Goal: Task Accomplishment & Management: Use online tool/utility

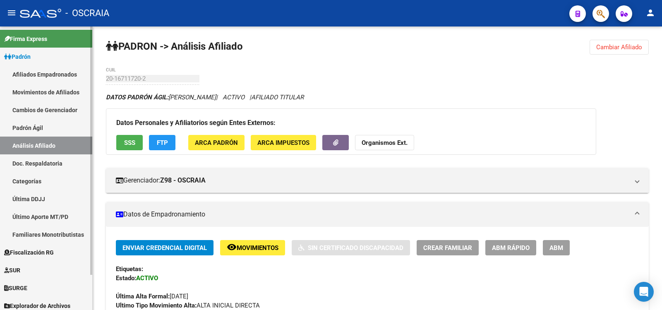
scroll to position [29, 0]
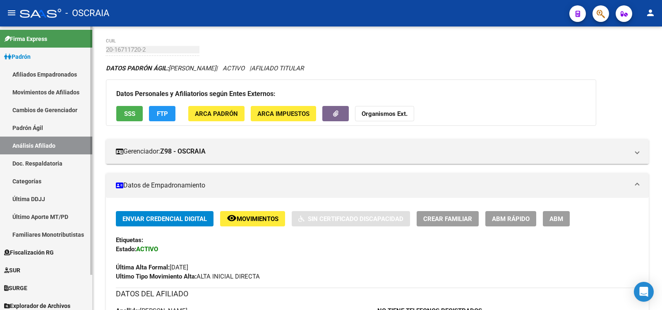
click at [49, 133] on link "Padrón Ágil" at bounding box center [46, 128] width 92 height 18
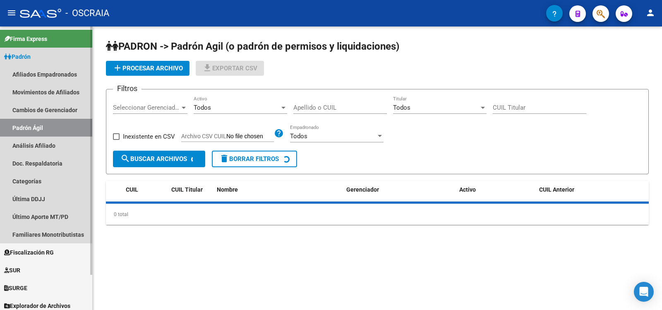
click at [54, 141] on link "Análisis Afiliado" at bounding box center [46, 146] width 92 height 18
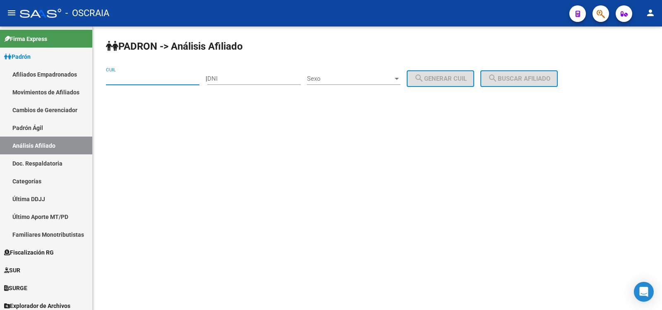
click at [153, 80] on input "CUIL" at bounding box center [152, 78] width 93 height 7
paste input "27-92428255-5"
type input "27-92428255-5"
click at [532, 83] on button "search Buscar afiliado" at bounding box center [518, 78] width 77 height 17
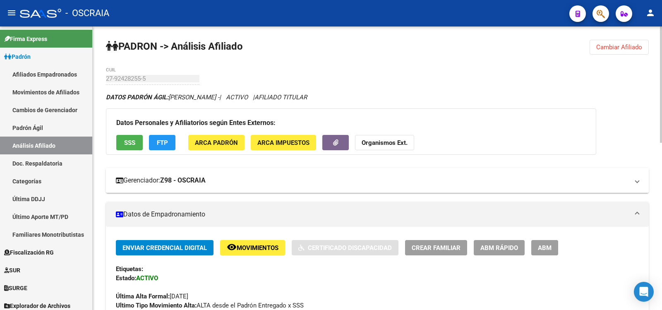
scroll to position [407, 0]
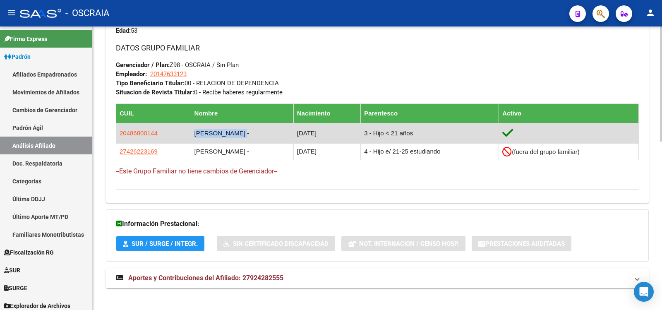
copy td "[PERSON_NAME]"
drag, startPoint x: 254, startPoint y: 132, endPoint x: 184, endPoint y: 132, distance: 69.5
click at [191, 132] on td "[PERSON_NAME] -" at bounding box center [242, 133] width 103 height 20
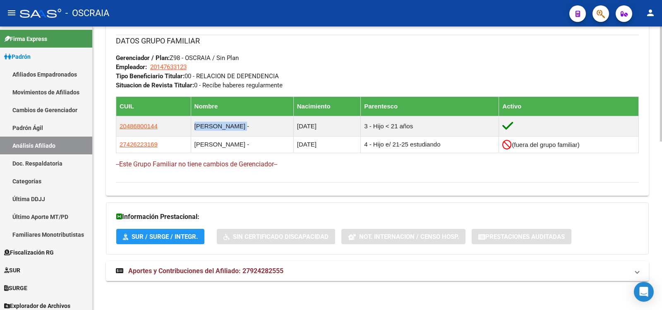
scroll to position [276, 0]
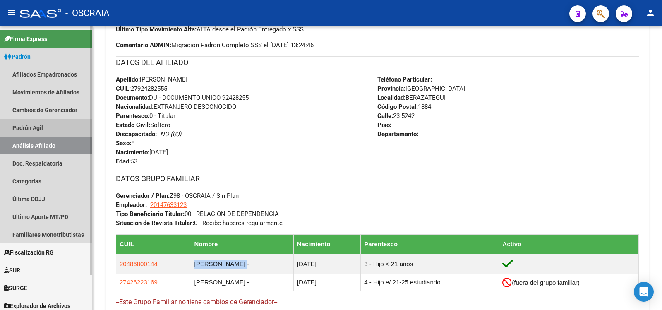
click at [69, 123] on link "Padrón Ágil" at bounding box center [46, 128] width 92 height 18
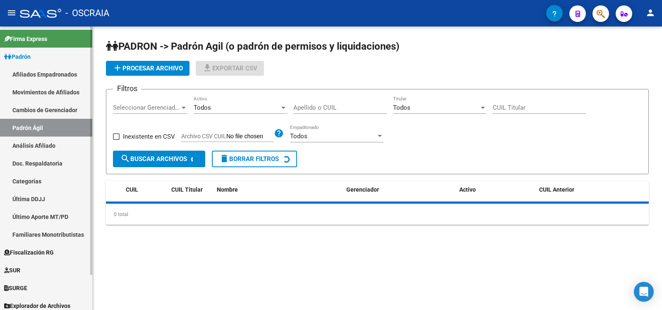
click at [85, 147] on link "Análisis Afiliado" at bounding box center [46, 146] width 92 height 18
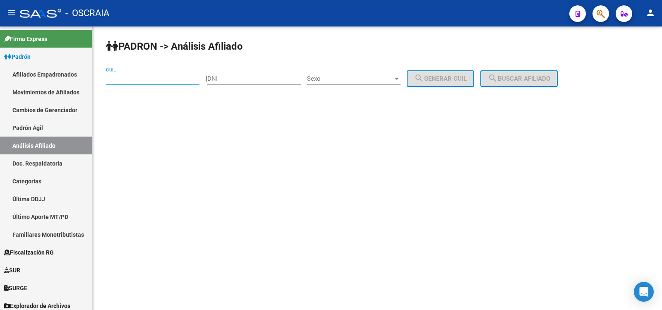
click at [132, 79] on input "CUIL" at bounding box center [152, 78] width 93 height 7
paste input "27-24781482-0"
type input "27-24781482-0"
click at [531, 75] on span "search Buscar afiliado" at bounding box center [519, 78] width 62 height 7
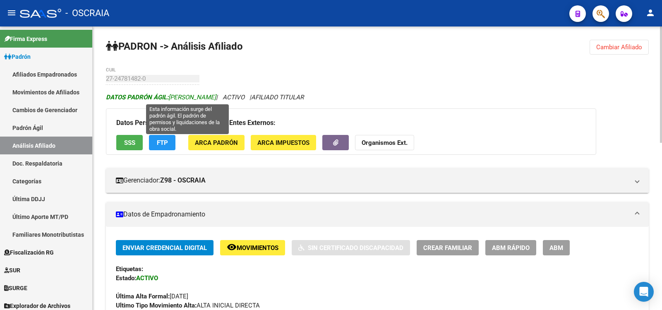
drag, startPoint x: 266, startPoint y: 98, endPoint x: 171, endPoint y: 98, distance: 94.7
click at [171, 98] on span "DATOS PADRÓN ÁGIL: [PERSON_NAME]" at bounding box center [161, 96] width 110 height 7
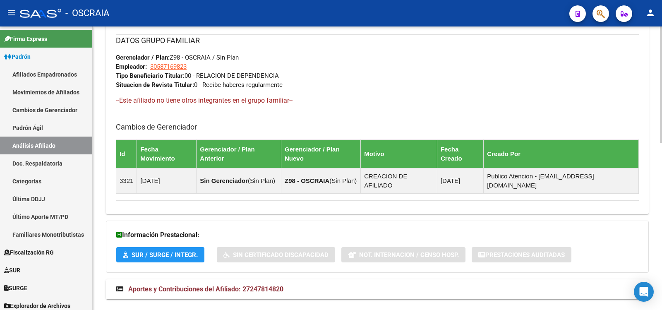
scroll to position [270, 0]
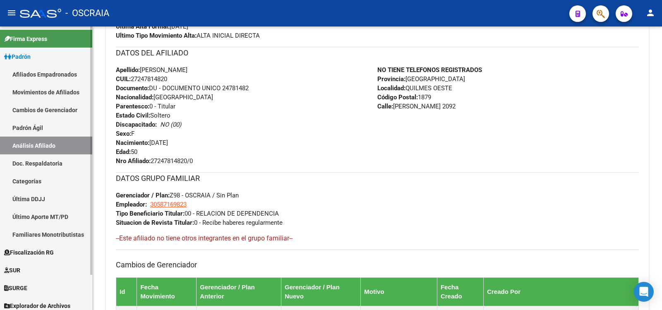
click at [60, 134] on link "Padrón Ágil" at bounding box center [46, 128] width 92 height 18
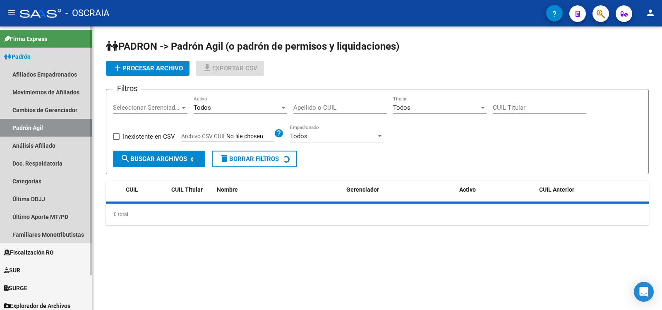
click at [60, 146] on link "Análisis Afiliado" at bounding box center [46, 146] width 92 height 18
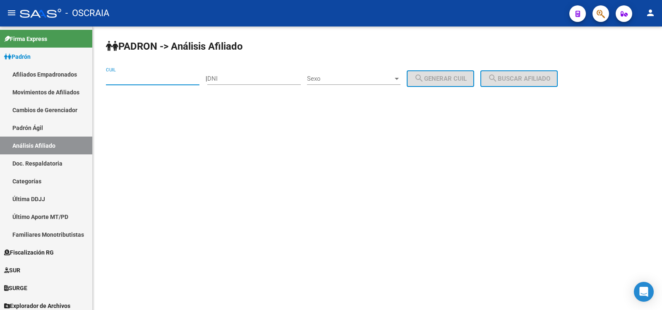
click at [146, 80] on input "CUIL" at bounding box center [152, 78] width 93 height 7
paste input "27-29553899-1"
type input "27-29553899-1"
click at [498, 77] on mat-icon "search" at bounding box center [493, 78] width 10 height 10
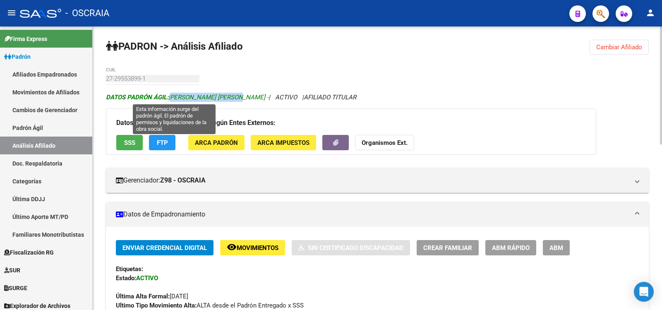
copy span "[PERSON_NAME] [PERSON_NAME]"
drag, startPoint x: 232, startPoint y: 96, endPoint x: 170, endPoint y: 95, distance: 62.9
click at [170, 95] on span "DATOS [PERSON_NAME]: [PERSON_NAME] [PERSON_NAME] -" at bounding box center [187, 96] width 163 height 7
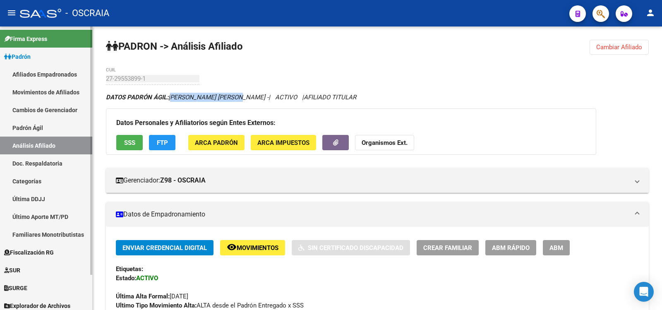
click at [64, 126] on link "Padrón Ágil" at bounding box center [46, 128] width 92 height 18
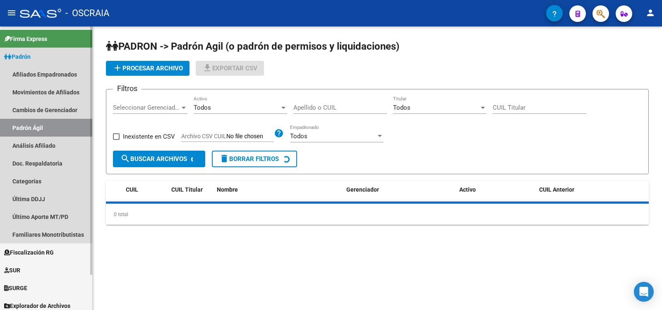
click at [74, 146] on link "Análisis Afiliado" at bounding box center [46, 146] width 92 height 18
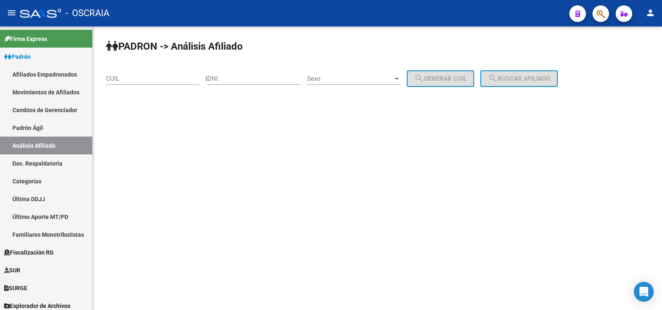
click at [174, 76] on input "CUIL" at bounding box center [152, 78] width 93 height 7
paste input "27-29553899-1"
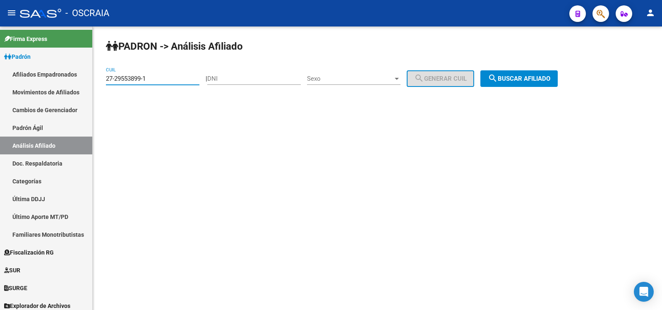
type input "27-29553899-1"
click at [512, 85] on button "search Buscar afiliado" at bounding box center [518, 78] width 77 height 17
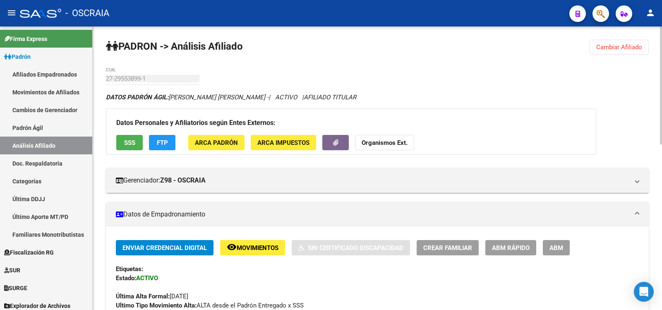
scroll to position [397, 0]
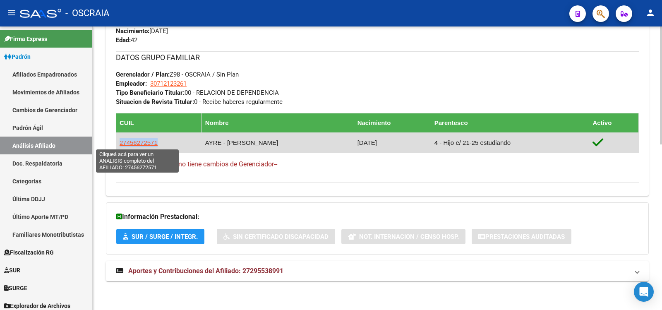
copy span "27456272571"
drag, startPoint x: 155, startPoint y: 144, endPoint x: 120, endPoint y: 144, distance: 35.2
click at [120, 144] on span "27456272571" at bounding box center [139, 142] width 38 height 7
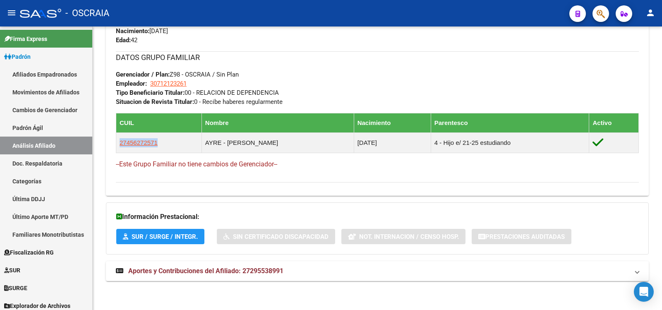
scroll to position [259, 0]
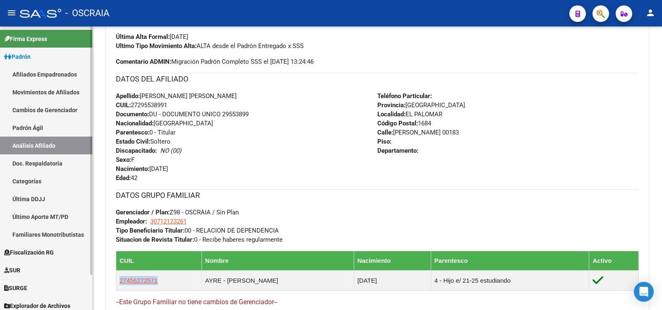
click at [36, 124] on link "Padrón Ágil" at bounding box center [46, 128] width 92 height 18
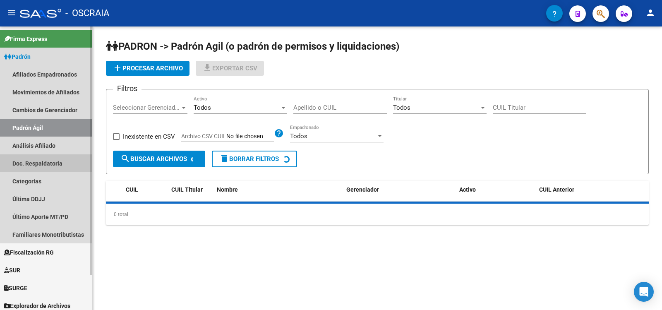
click at [51, 158] on link "Doc. Respaldatoria" at bounding box center [46, 163] width 92 height 18
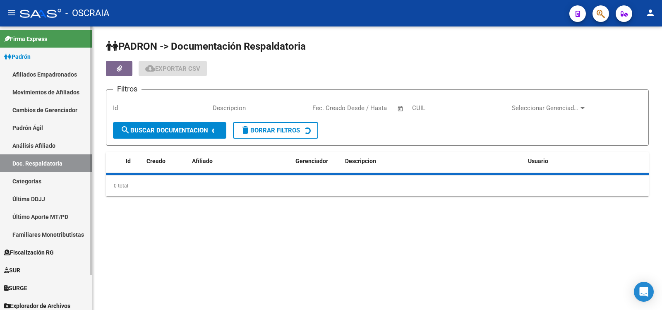
click at [75, 143] on link "Análisis Afiliado" at bounding box center [46, 146] width 92 height 18
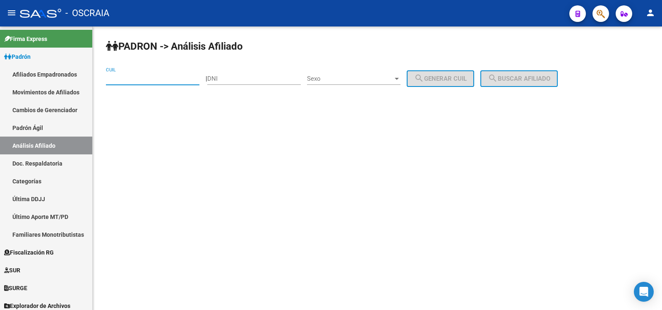
drag, startPoint x: 140, startPoint y: 79, endPoint x: 158, endPoint y: 79, distance: 17.8
click at [140, 79] on input "CUIL" at bounding box center [152, 78] width 93 height 7
paste input "27-31879211-4"
type input "27-31879211-4"
click at [514, 76] on span "search Buscar afiliado" at bounding box center [519, 78] width 62 height 7
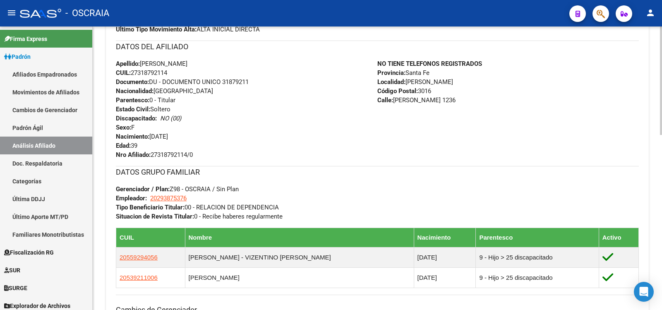
scroll to position [414, 0]
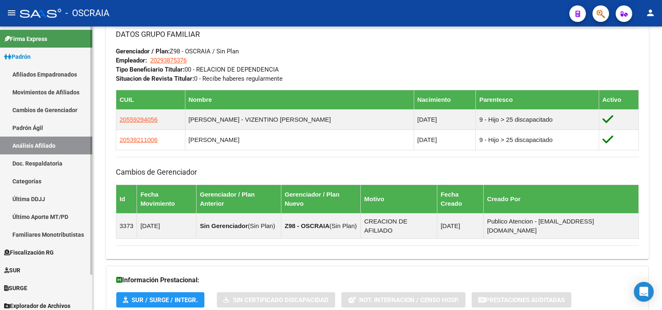
click at [40, 134] on link "Padrón Ágil" at bounding box center [46, 128] width 92 height 18
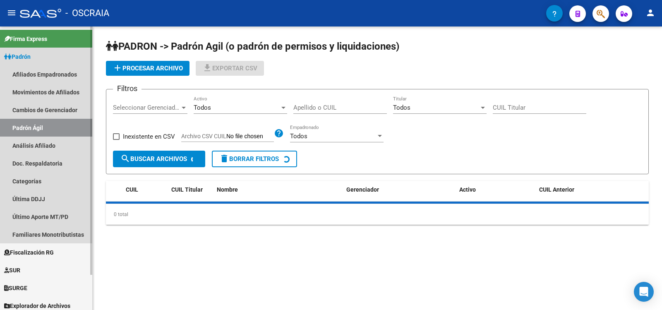
click at [41, 144] on link "Análisis Afiliado" at bounding box center [46, 146] width 92 height 18
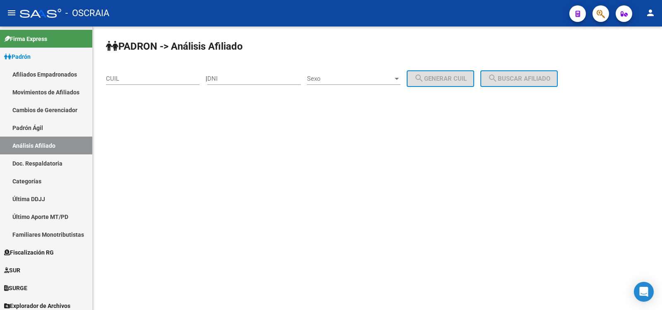
click at [162, 77] on input "CUIL" at bounding box center [152, 78] width 93 height 7
paste input "27-29553899-1"
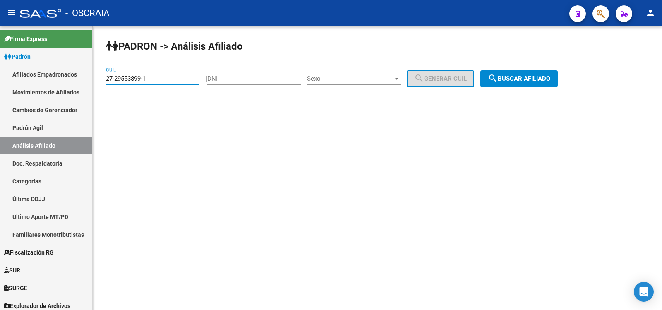
type input "27-29553899-1"
click at [543, 79] on span "search Buscar afiliado" at bounding box center [519, 78] width 62 height 7
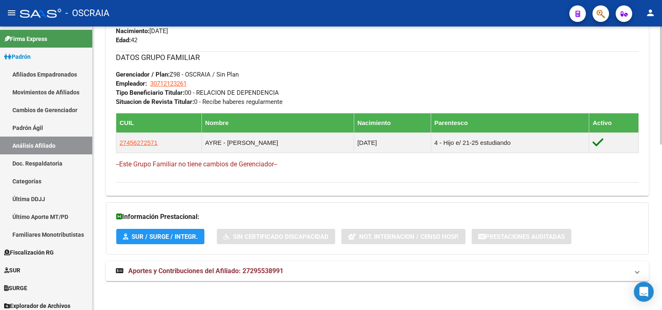
scroll to position [121, 0]
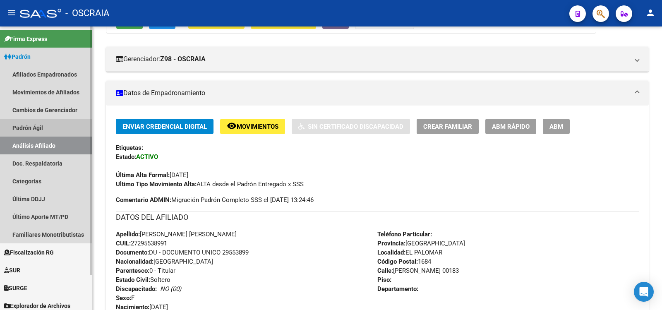
click at [41, 122] on link "Padrón Ágil" at bounding box center [46, 128] width 92 height 18
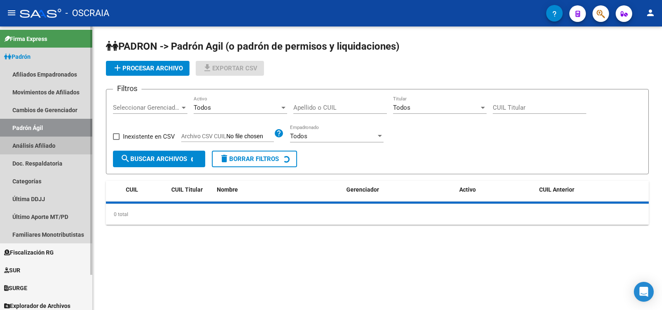
drag, startPoint x: 49, startPoint y: 148, endPoint x: 55, endPoint y: 147, distance: 6.7
click at [49, 148] on link "Análisis Afiliado" at bounding box center [46, 146] width 92 height 18
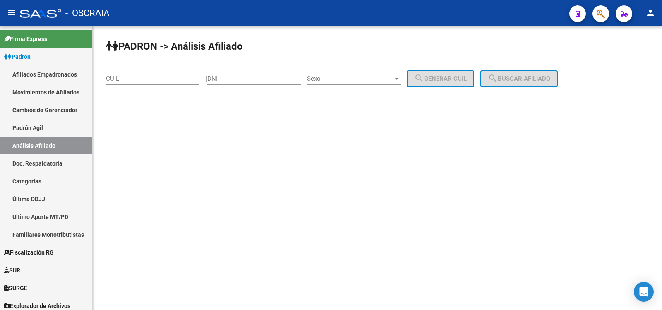
click at [155, 82] on div "CUIL" at bounding box center [152, 76] width 93 height 18
paste input "20-18850099-5"
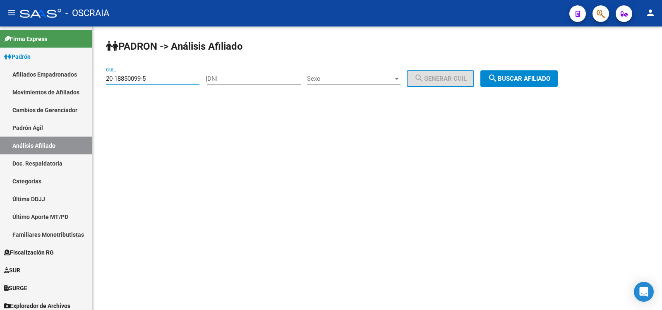
type input "20-18850099-5"
click at [513, 73] on button "search Buscar afiliado" at bounding box center [518, 78] width 77 height 17
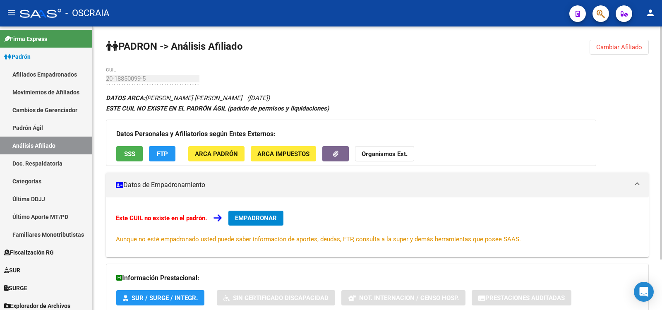
scroll to position [61, 0]
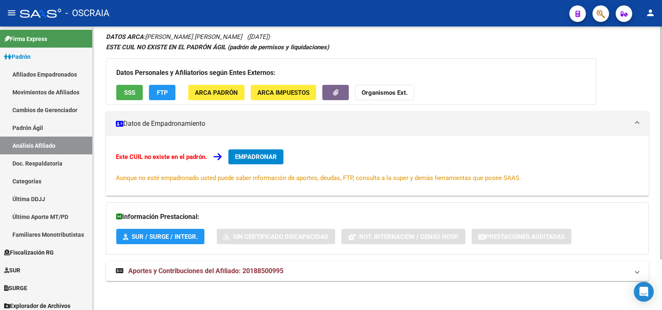
drag, startPoint x: 276, startPoint y: 273, endPoint x: 275, endPoint y: 261, distance: 11.6
click at [276, 273] on span "Aportes y Contribuciones del Afiliado: 20188500995" at bounding box center [205, 271] width 155 height 8
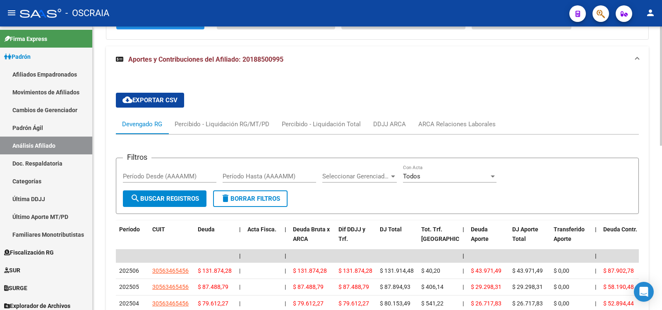
scroll to position [391, 0]
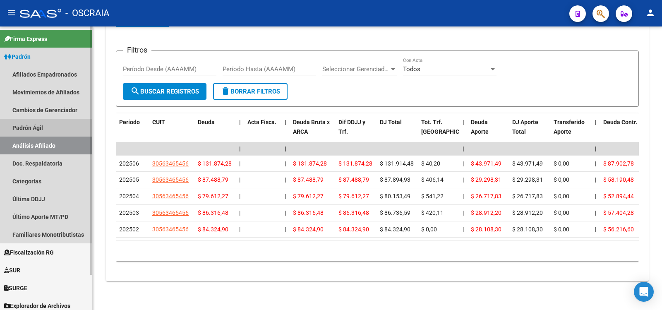
click at [41, 132] on link "Padrón Ágil" at bounding box center [46, 128] width 92 height 18
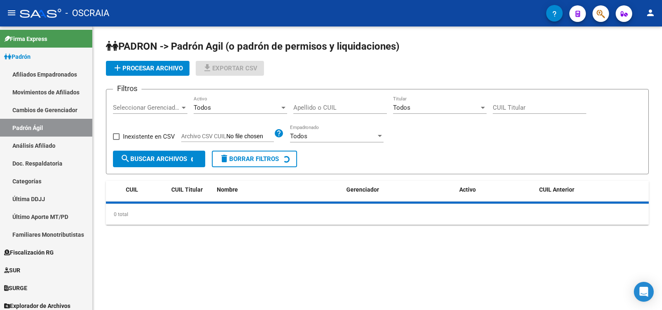
drag, startPoint x: 47, startPoint y: 149, endPoint x: 205, endPoint y: 100, distance: 165.2
click at [48, 149] on link "Análisis Afiliado" at bounding box center [46, 146] width 92 height 18
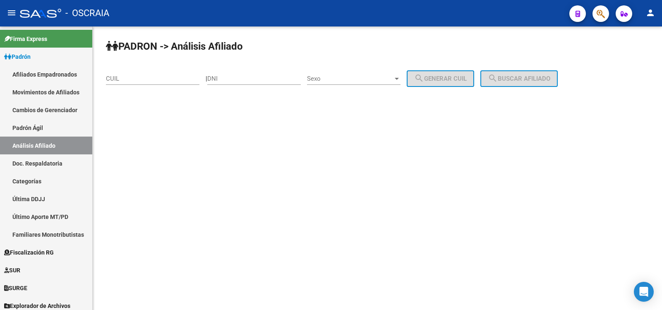
click at [245, 80] on input "DNI" at bounding box center [253, 78] width 93 height 7
paste input "21344919"
type input "21344919"
click at [365, 84] on div "Sexo Sexo" at bounding box center [353, 76] width 93 height 18
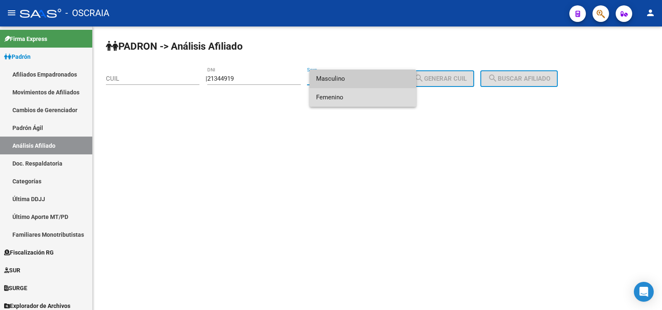
click at [363, 91] on span "Femenino" at bounding box center [362, 97] width 93 height 19
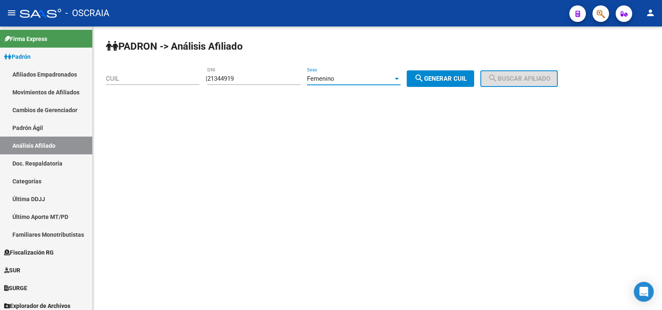
click at [467, 79] on span "search Generar CUIL" at bounding box center [440, 78] width 53 height 7
type input "27-21344919-8"
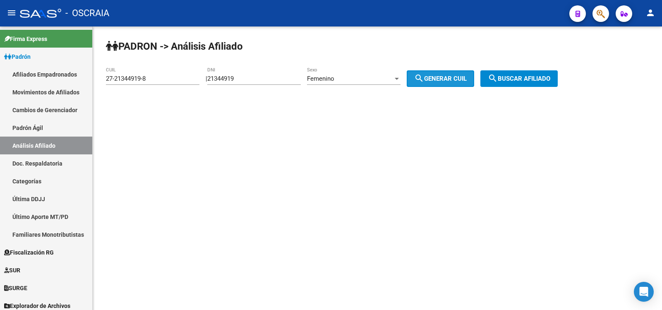
click at [498, 76] on mat-icon "search" at bounding box center [493, 78] width 10 height 10
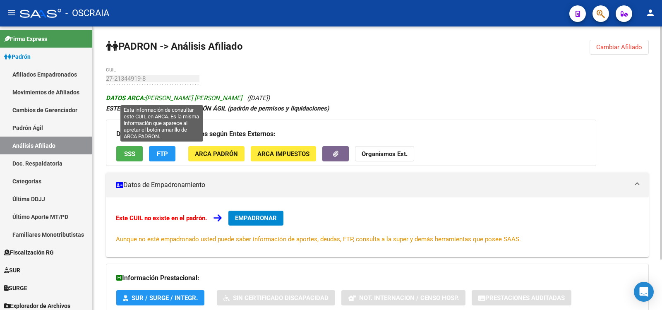
copy span "[PERSON_NAME] [PERSON_NAME]"
drag, startPoint x: 216, startPoint y: 95, endPoint x: 148, endPoint y: 96, distance: 68.3
click at [148, 96] on span "DATOS ARCA: [PERSON_NAME] [PERSON_NAME]" at bounding box center [174, 97] width 136 height 7
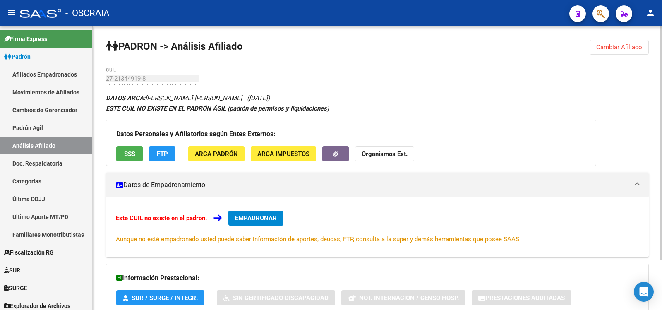
scroll to position [61, 0]
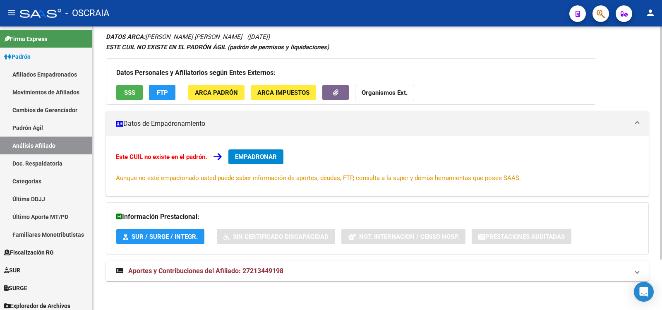
click at [226, 276] on mat-expansion-panel-header "Aportes y Contribuciones del Afiliado: 27213449198" at bounding box center [377, 271] width 543 height 20
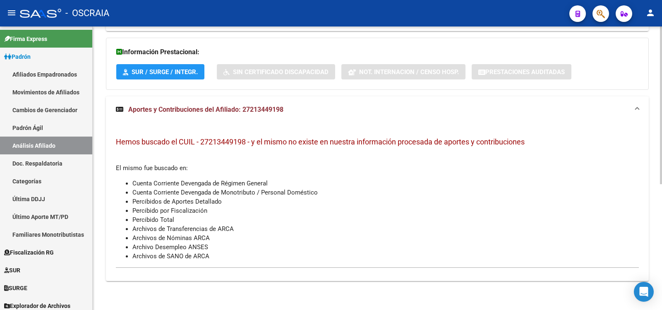
scroll to position [0, 0]
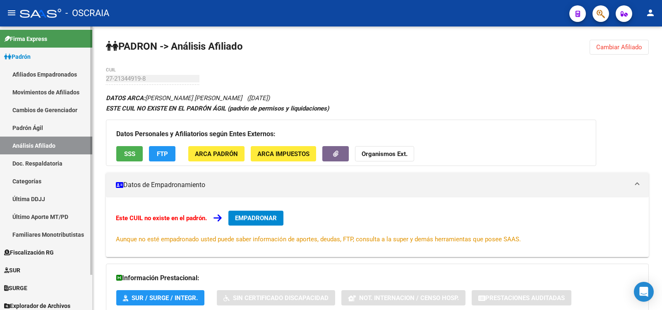
click at [48, 126] on link "Padrón Ágil" at bounding box center [46, 128] width 92 height 18
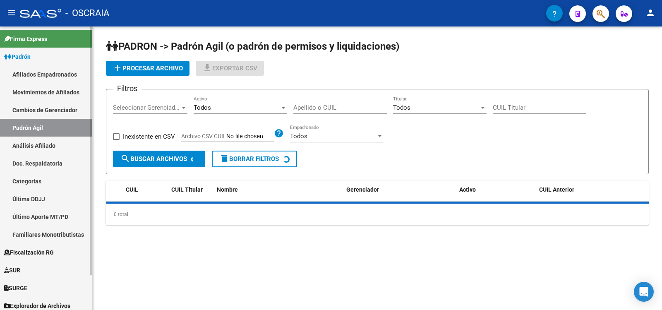
click at [59, 137] on link "Análisis Afiliado" at bounding box center [46, 146] width 92 height 18
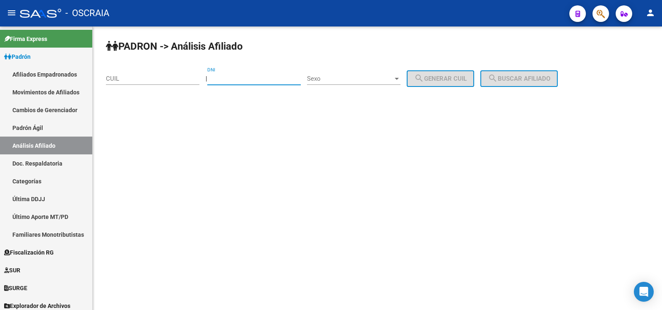
drag, startPoint x: 249, startPoint y: 79, endPoint x: 260, endPoint y: 79, distance: 11.2
click at [249, 79] on input "DNI" at bounding box center [253, 78] width 93 height 7
paste input "22489738"
type input "22489738"
click at [330, 72] on div "Sexo Sexo" at bounding box center [353, 76] width 93 height 18
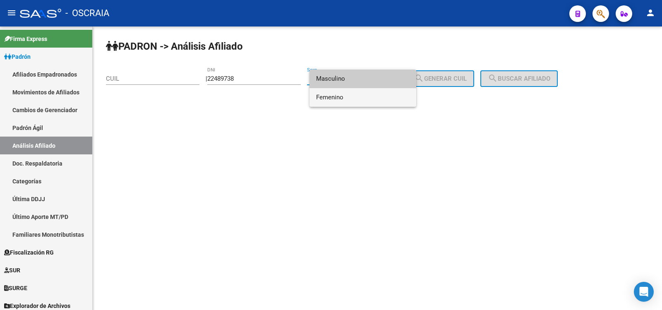
drag, startPoint x: 346, startPoint y: 96, endPoint x: 352, endPoint y: 96, distance: 5.4
click at [347, 96] on span "Femenino" at bounding box center [362, 97] width 93 height 19
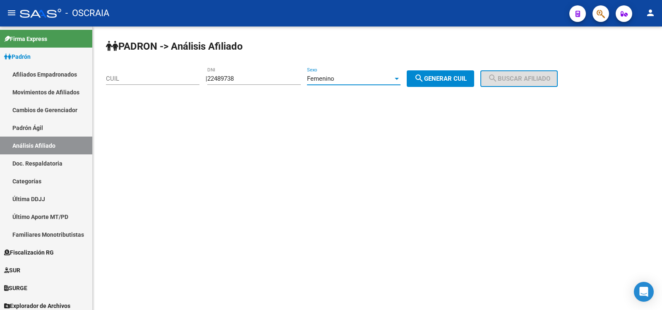
click at [473, 85] on button "search Generar CUIL" at bounding box center [440, 78] width 67 height 17
type input "27-22489738-9"
click at [510, 75] on span "search Buscar afiliado" at bounding box center [519, 78] width 62 height 7
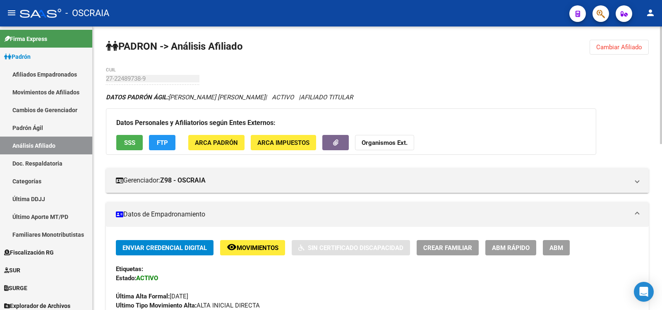
scroll to position [276, 0]
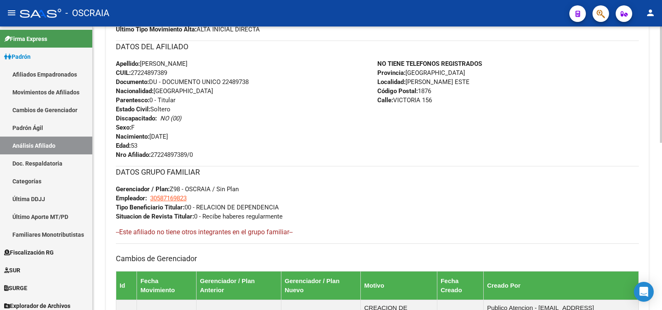
click at [149, 72] on span "CUIL: 27224897389" at bounding box center [141, 72] width 51 height 7
copy span "27224897389"
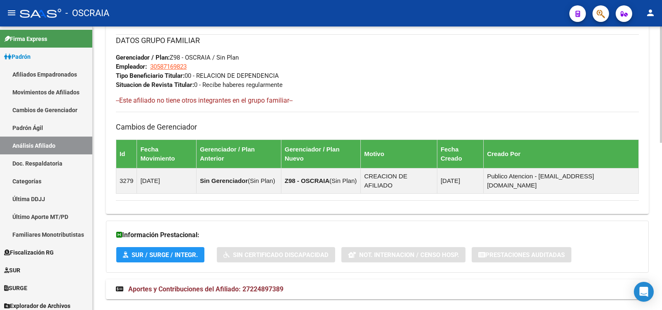
drag, startPoint x: 355, startPoint y: 259, endPoint x: 357, endPoint y: 266, distance: 7.3
click at [357, 285] on mat-panel-title "Aportes y Contribuciones del Afiliado: 27224897389" at bounding box center [372, 289] width 513 height 9
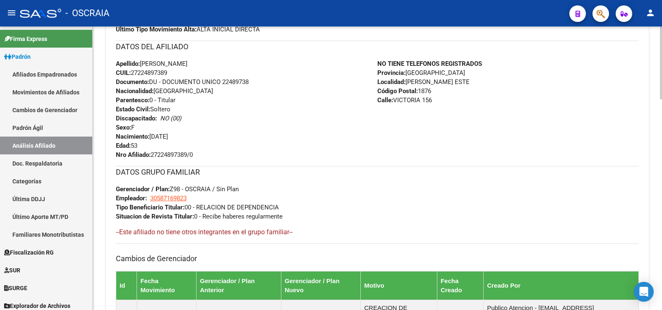
scroll to position [690, 0]
